Goal: Find specific page/section: Find specific page/section

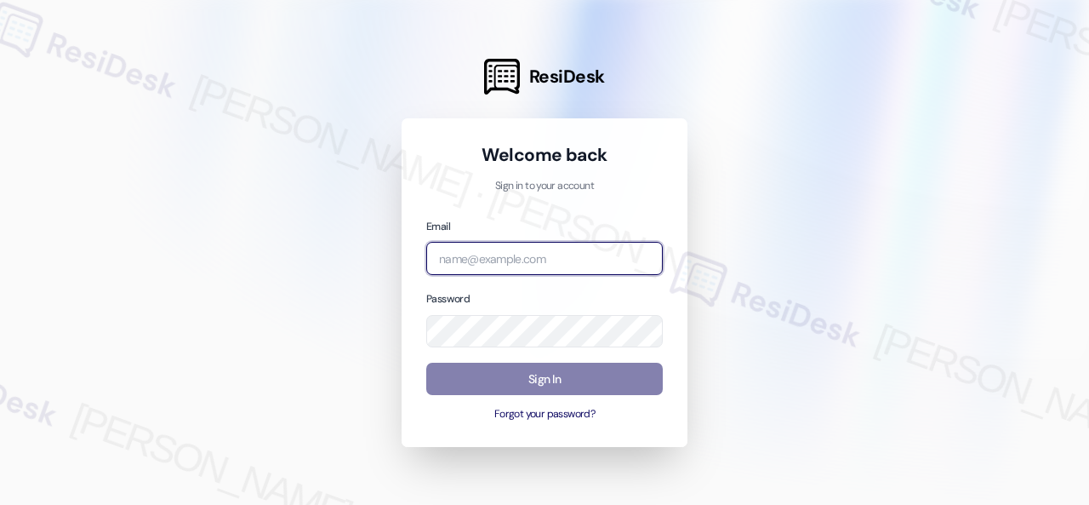
click at [500, 265] on input "email" at bounding box center [544, 258] width 237 height 33
paste input "automated-surveys-birchstone_residential-resen.fifteen@birchstone_[DOMAIN_NAME]"
type input "automated-surveys-birchstone_residential-resen.fifteen@birchstone_[DOMAIN_NAME]"
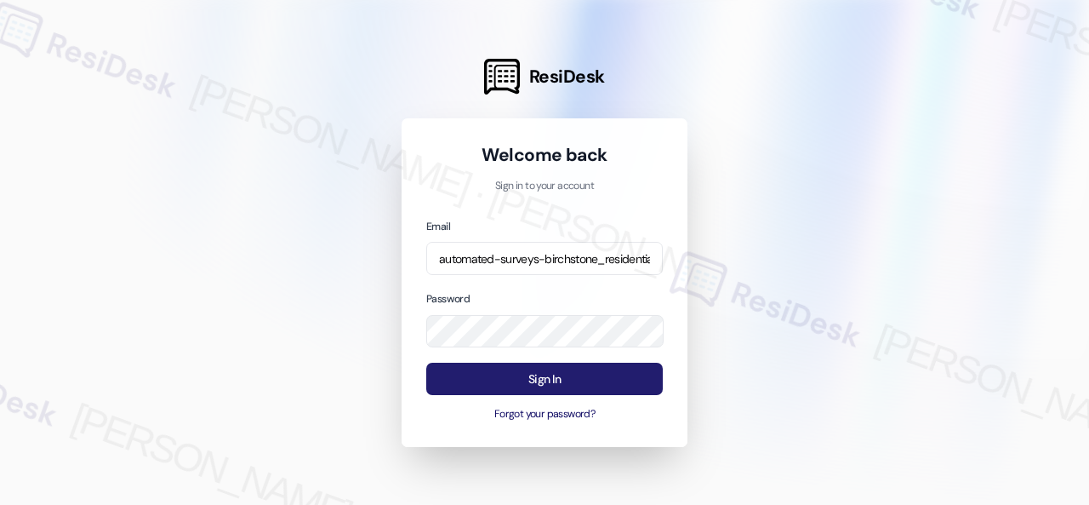
click at [531, 380] on button "Sign In" at bounding box center [544, 378] width 237 height 33
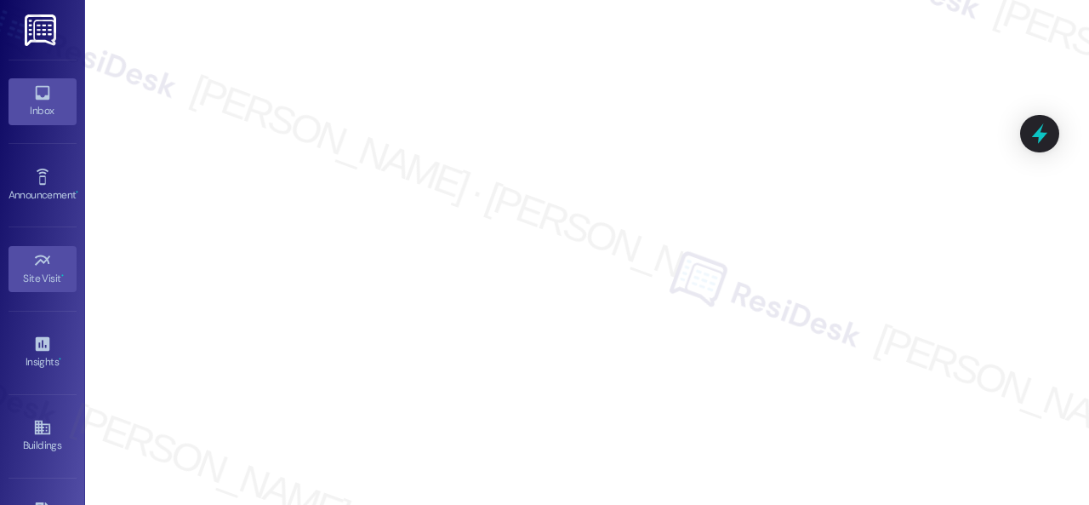
click at [36, 86] on icon at bounding box center [42, 93] width 14 height 14
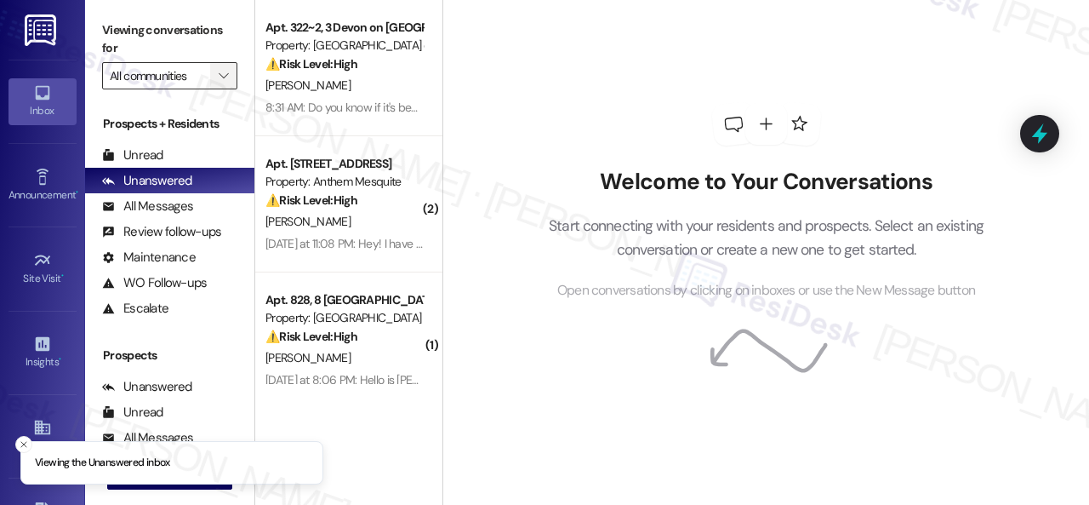
click at [230, 72] on span "" at bounding box center [223, 75] width 16 height 27
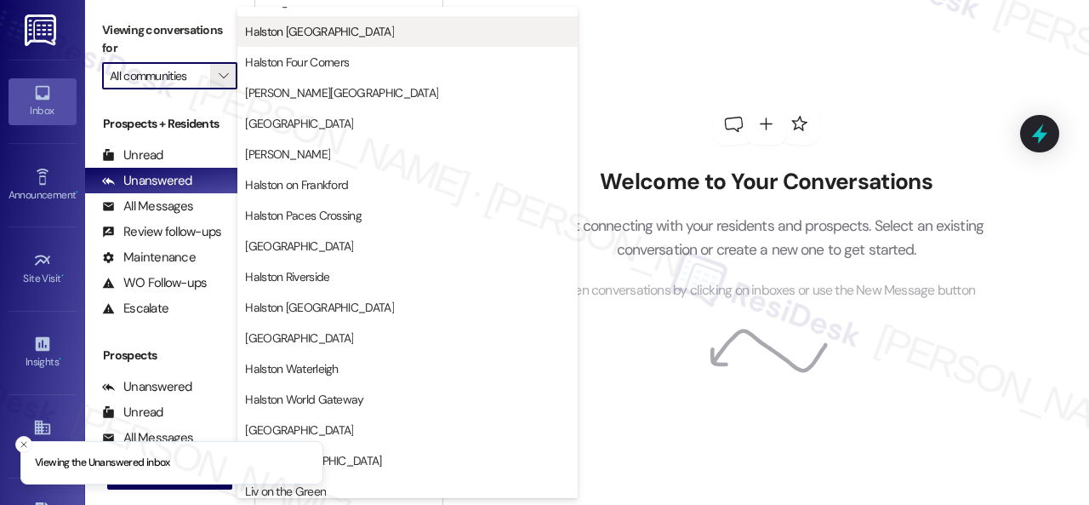
scroll to position [596, 0]
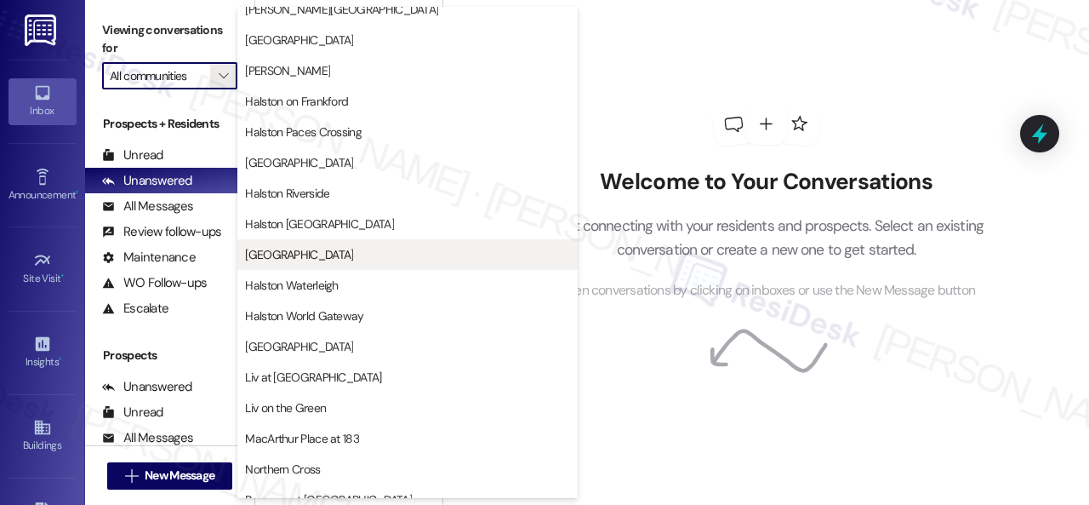
click at [306, 254] on span "[GEOGRAPHIC_DATA]" at bounding box center [299, 254] width 108 height 17
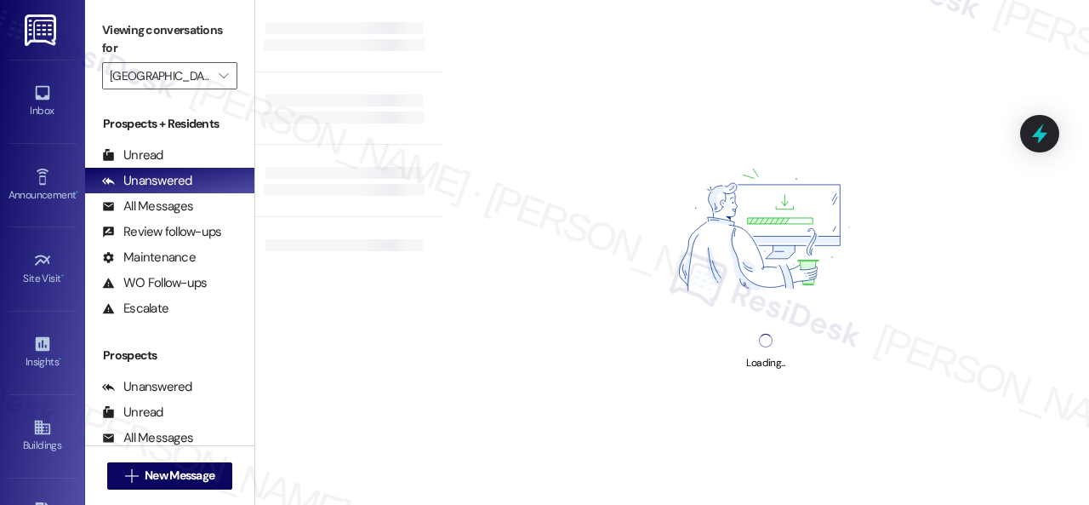
type input "[GEOGRAPHIC_DATA]"
